Goal: Find specific page/section: Find specific page/section

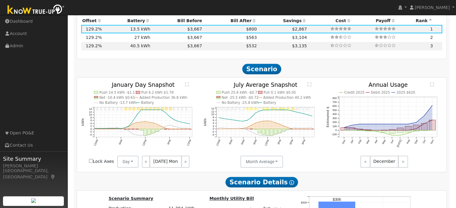
scroll to position [597, 0]
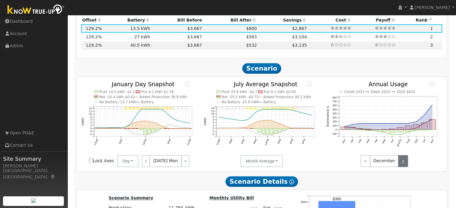
click at [403, 160] on link ">" at bounding box center [403, 161] width 10 height 12
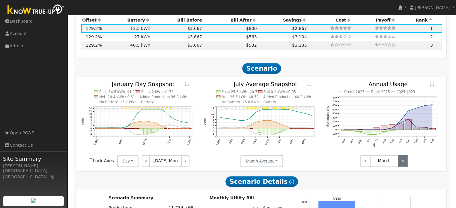
click at [403, 160] on link ">" at bounding box center [403, 161] width 10 height 12
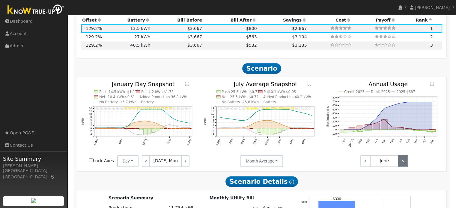
click at [403, 160] on link ">" at bounding box center [403, 161] width 10 height 12
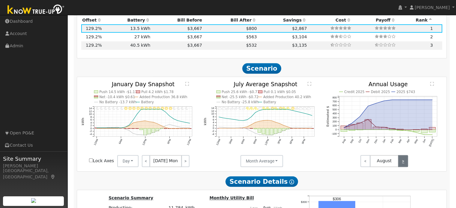
click at [403, 160] on link ">" at bounding box center [403, 161] width 10 height 12
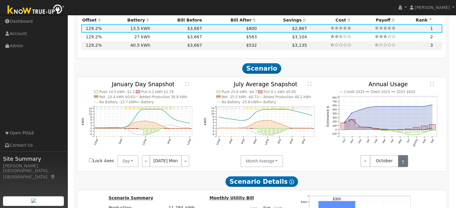
click at [403, 160] on link ">" at bounding box center [403, 161] width 10 height 12
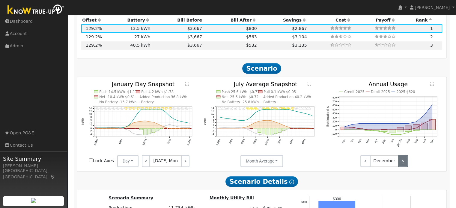
click at [403, 160] on link ">" at bounding box center [403, 161] width 10 height 12
click at [402, 160] on link ">" at bounding box center [403, 161] width 10 height 12
